Goal: Task Accomplishment & Management: Manage account settings

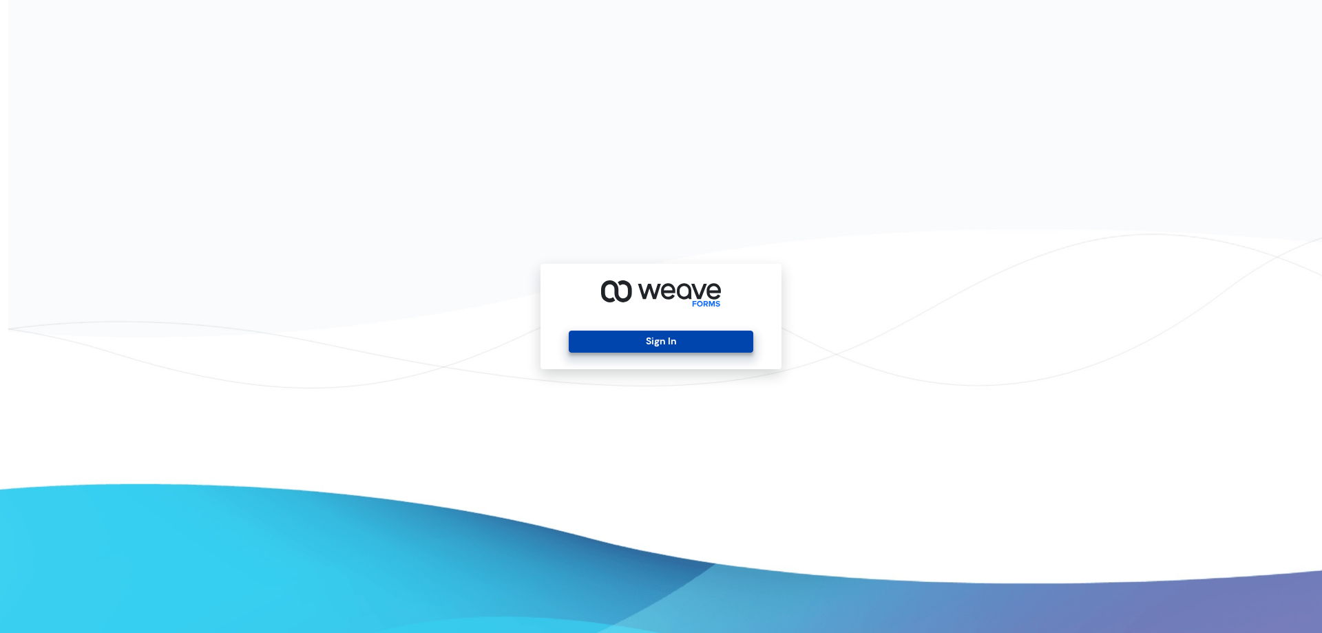
click at [614, 344] on button "Sign In" at bounding box center [661, 341] width 184 height 22
